Goal: Navigation & Orientation: Find specific page/section

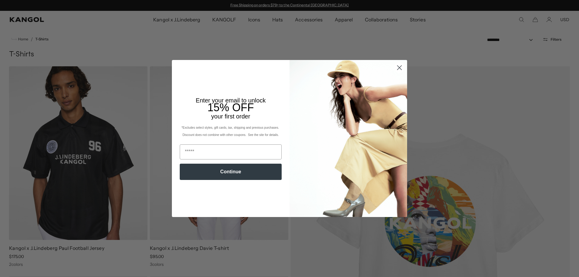
click at [396, 66] on circle "Close dialog" at bounding box center [399, 68] width 10 height 10
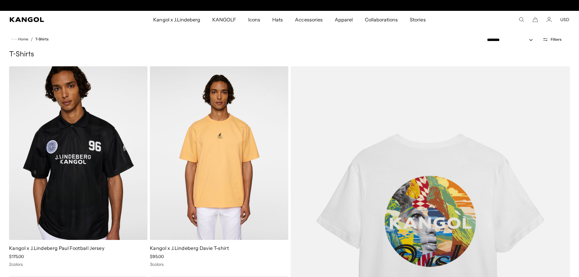
click at [341, 21] on div "Close dialog Enter your email to unlock 15% OFF your first order *Excludes sele…" at bounding box center [289, 138] width 579 height 277
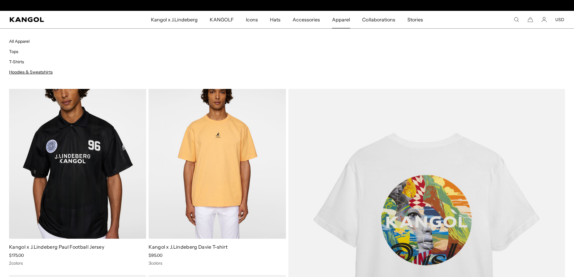
click at [37, 72] on link "Hoodies & Sweatshirts" at bounding box center [31, 71] width 44 height 5
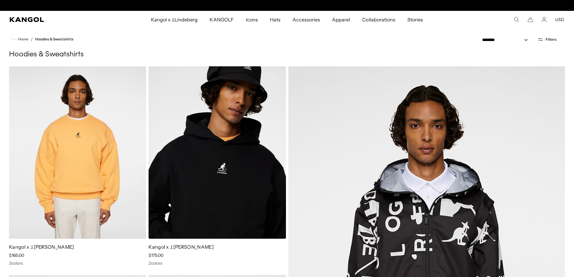
scroll to position [0, 124]
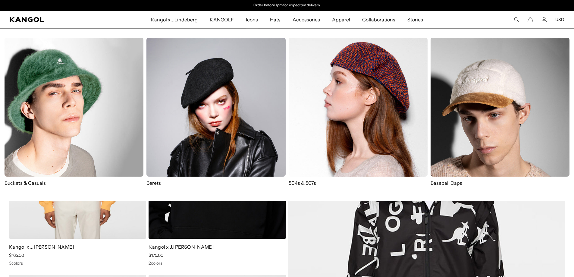
click at [251, 20] on span "Icons" at bounding box center [252, 19] width 12 height 17
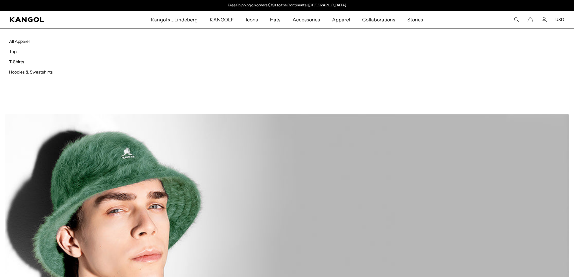
click at [340, 21] on span "Apparel" at bounding box center [341, 19] width 18 height 17
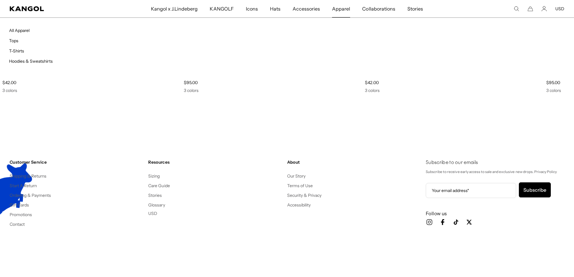
scroll to position [934, 0]
